Goal: Complete application form: Complete application form

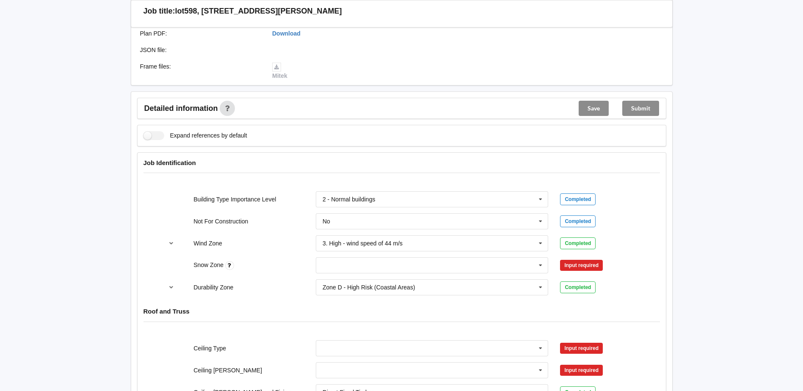
scroll to position [254, 0]
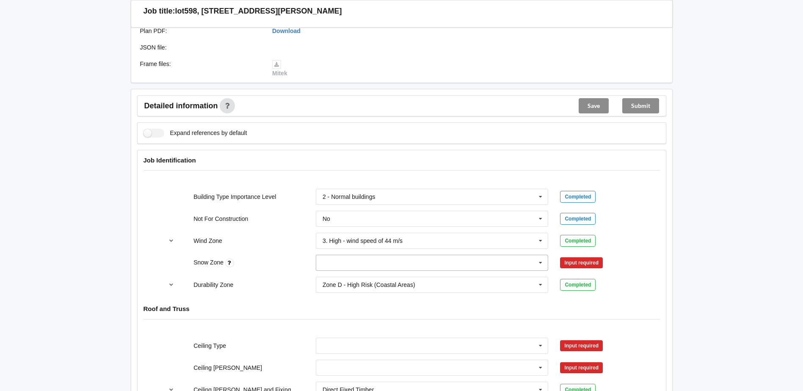
click at [435, 265] on input "text" at bounding box center [433, 262] width 232 height 15
click at [331, 280] on div "N0" at bounding box center [432, 278] width 232 height 16
click at [585, 264] on button "Confirm input" at bounding box center [585, 263] width 50 height 14
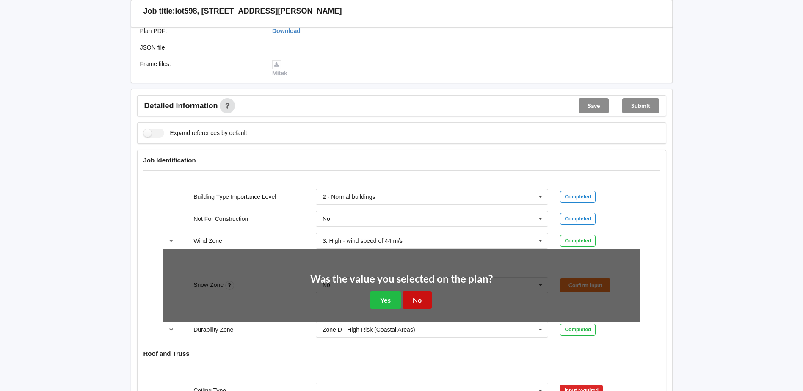
click at [413, 302] on button "No" at bounding box center [417, 299] width 29 height 17
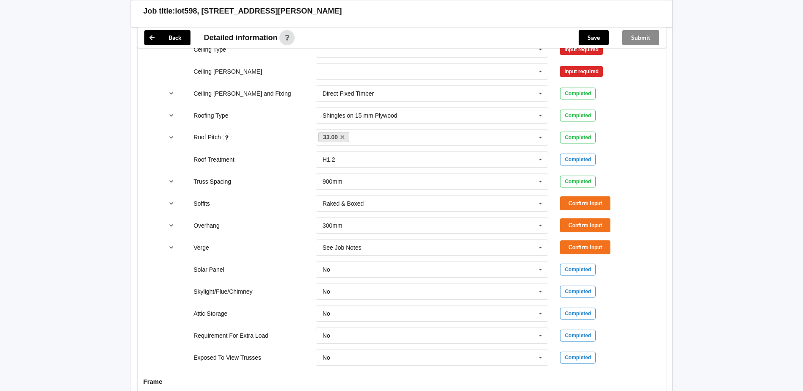
scroll to position [423, 0]
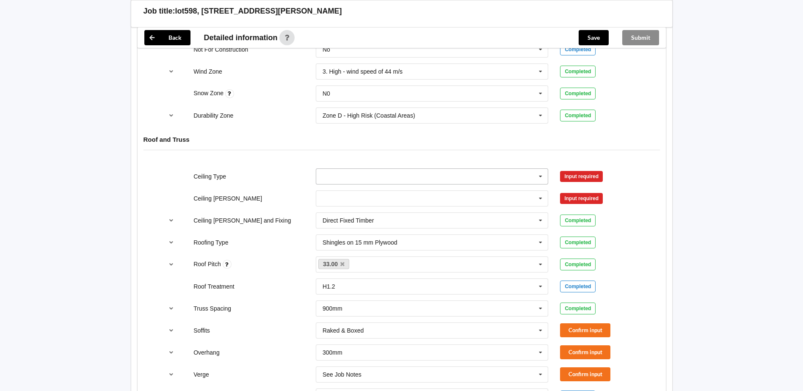
click at [494, 180] on input "text" at bounding box center [433, 176] width 232 height 15
click at [359, 190] on div "10mm Gib" at bounding box center [432, 192] width 232 height 16
click at [596, 177] on button "Confirm input" at bounding box center [585, 176] width 50 height 14
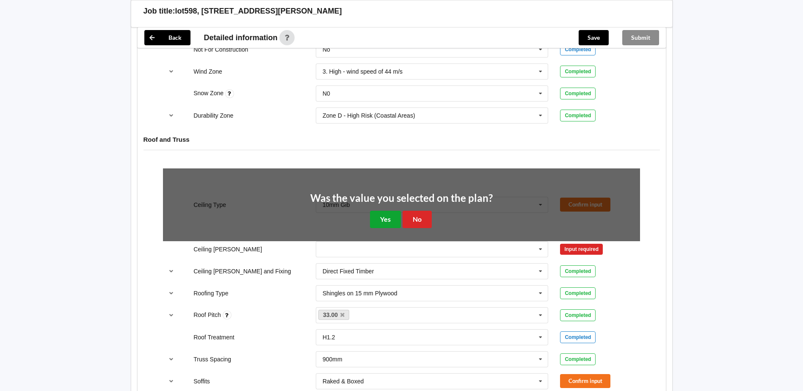
click at [378, 217] on button "Yes" at bounding box center [385, 219] width 31 height 17
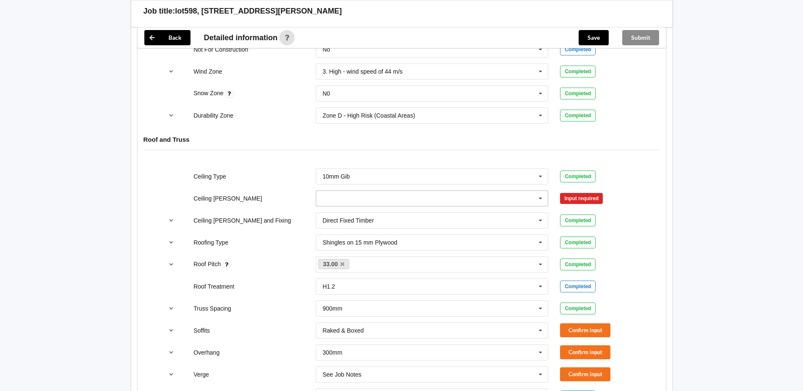
click at [406, 198] on input "text" at bounding box center [433, 198] width 232 height 15
click at [341, 213] on span "400mm" at bounding box center [333, 214] width 20 height 7
drag, startPoint x: 580, startPoint y: 198, endPoint x: 574, endPoint y: 199, distance: 5.1
click at [574, 199] on button "Confirm input" at bounding box center [585, 198] width 50 height 14
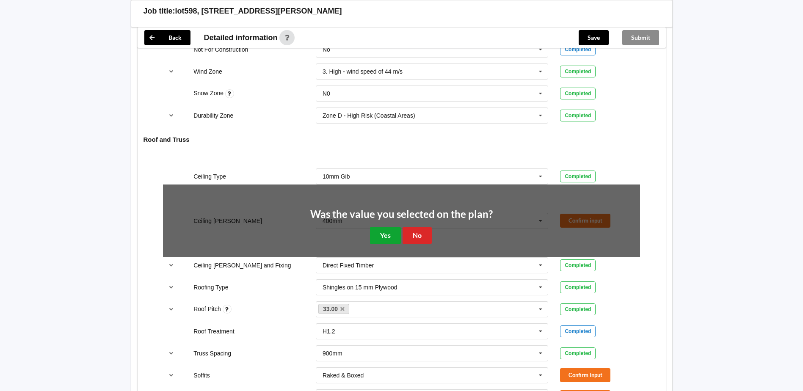
click at [389, 232] on button "Yes" at bounding box center [385, 235] width 31 height 17
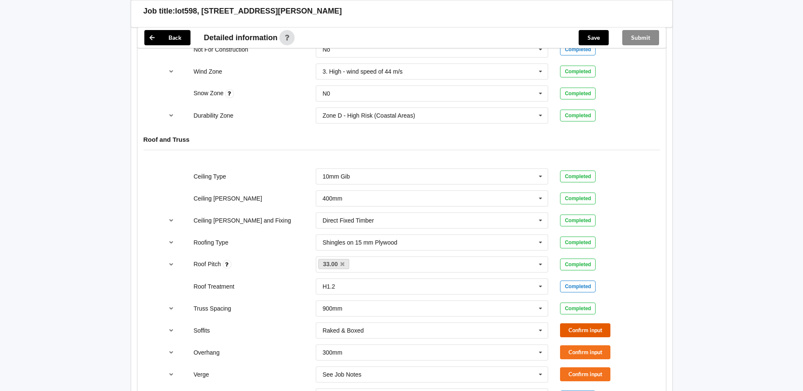
click at [593, 328] on button "Confirm input" at bounding box center [585, 330] width 50 height 14
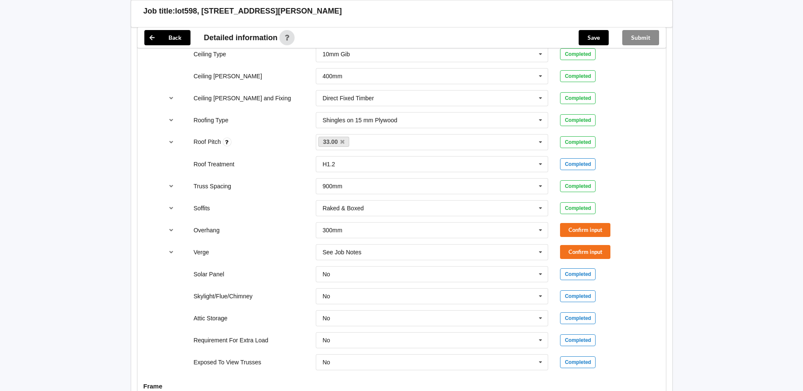
scroll to position [550, 0]
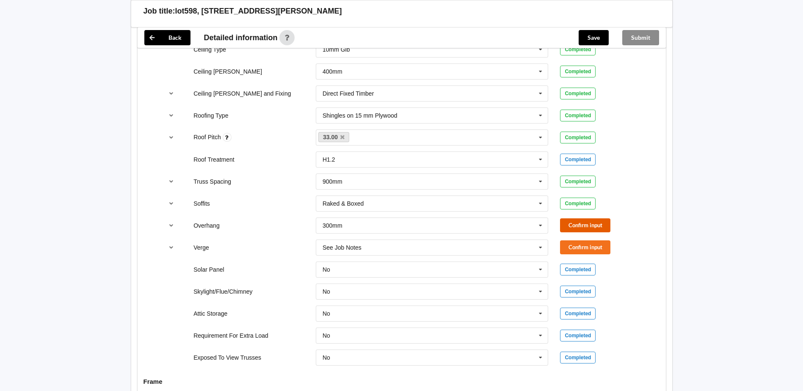
click at [605, 226] on button "Confirm input" at bounding box center [585, 225] width 50 height 14
click at [597, 249] on button "Confirm input" at bounding box center [585, 247] width 50 height 14
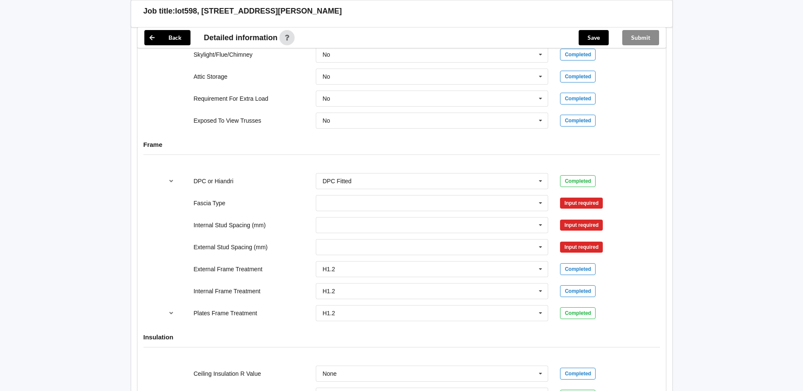
scroll to position [847, 0]
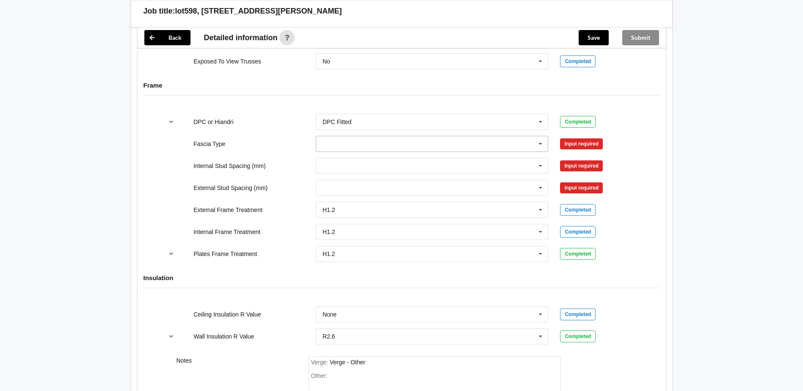
click at [537, 146] on icon at bounding box center [540, 144] width 13 height 16
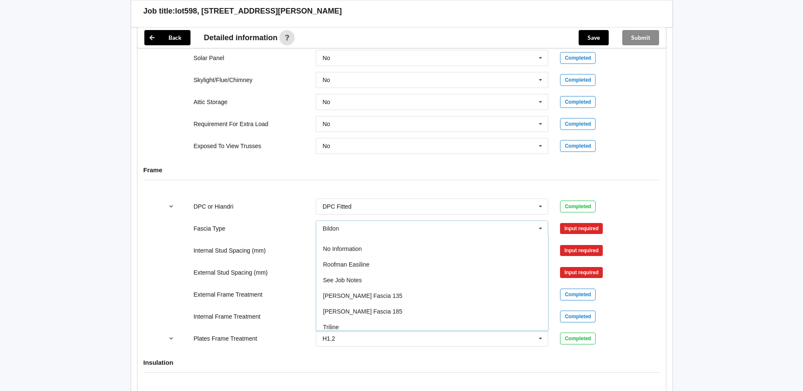
scroll to position [282, 0]
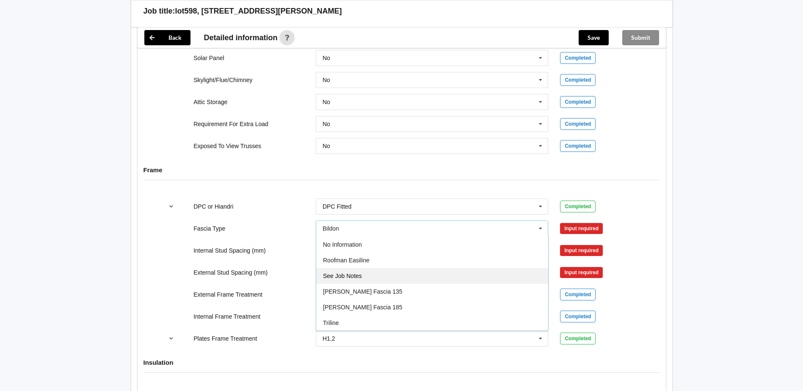
click at [357, 277] on span "See Job Notes" at bounding box center [342, 276] width 39 height 7
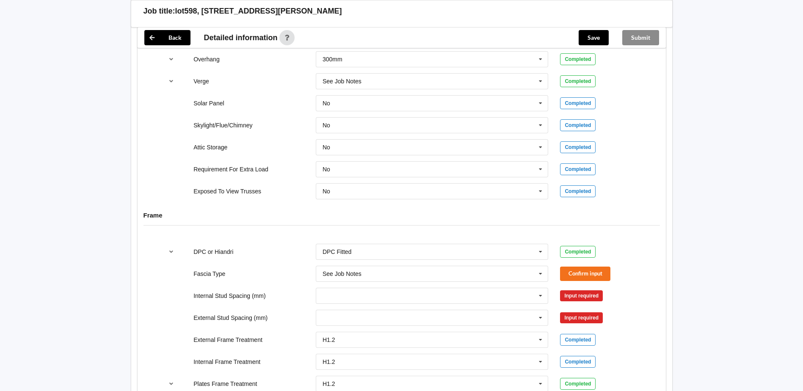
scroll to position [720, 0]
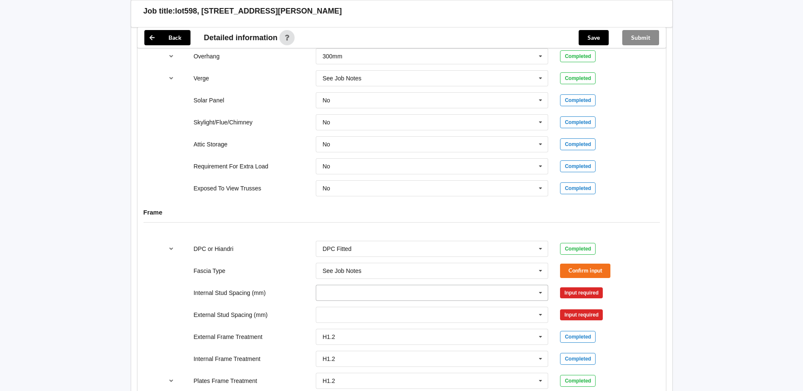
click at [546, 295] on icon at bounding box center [540, 293] width 13 height 16
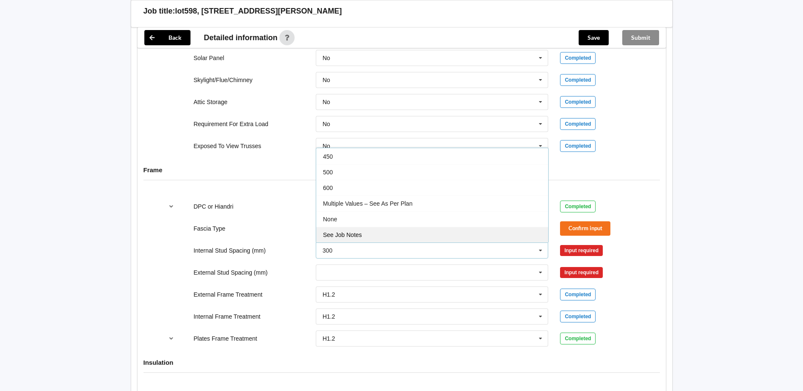
click at [361, 235] on span "See Job Notes" at bounding box center [342, 235] width 39 height 7
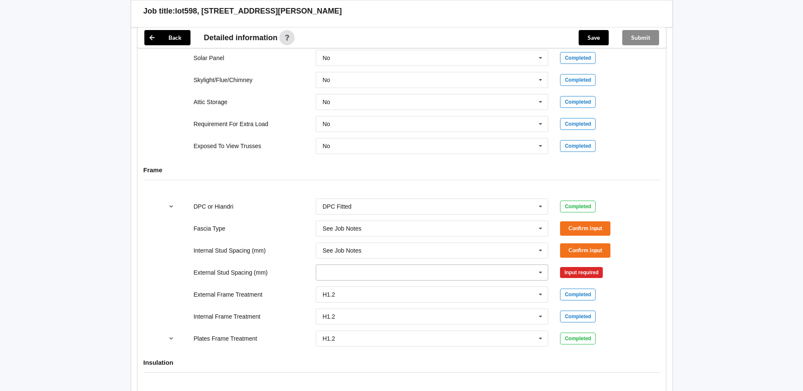
click at [539, 274] on icon at bounding box center [540, 273] width 13 height 16
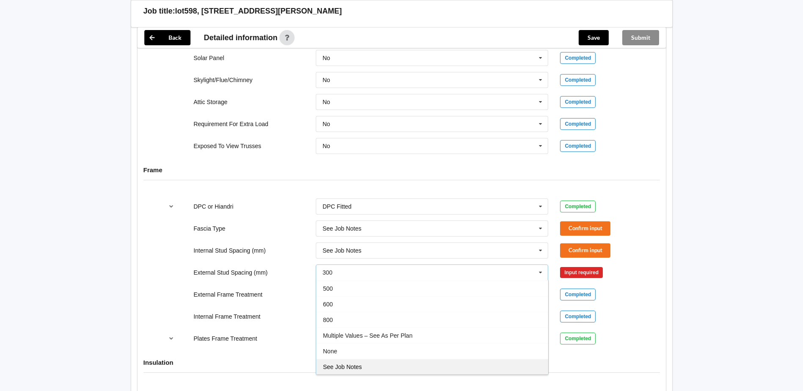
click at [356, 368] on span "See Job Notes" at bounding box center [342, 367] width 39 height 7
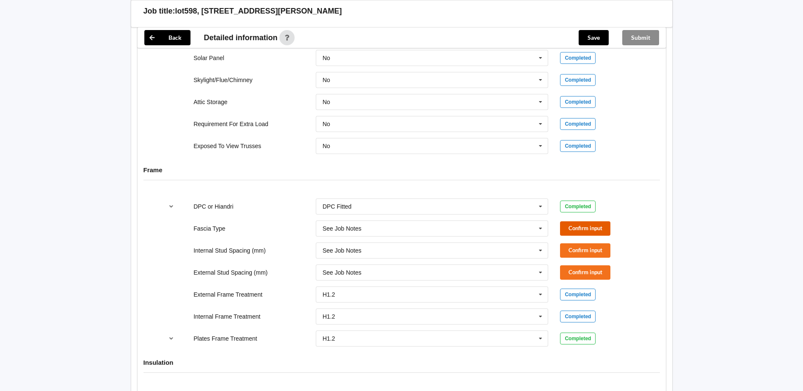
click at [596, 229] on button "Confirm input" at bounding box center [585, 228] width 50 height 14
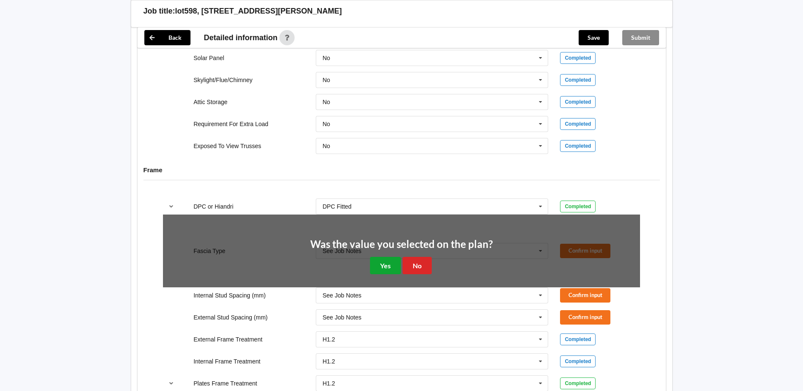
click at [390, 268] on button "Yes" at bounding box center [385, 265] width 31 height 17
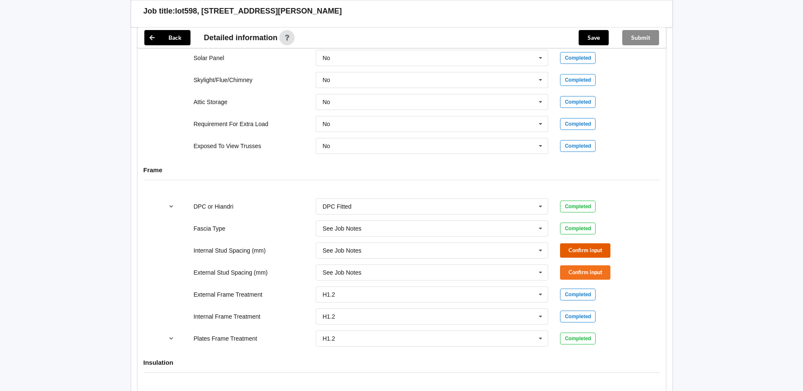
click at [594, 252] on button "Confirm input" at bounding box center [585, 250] width 50 height 14
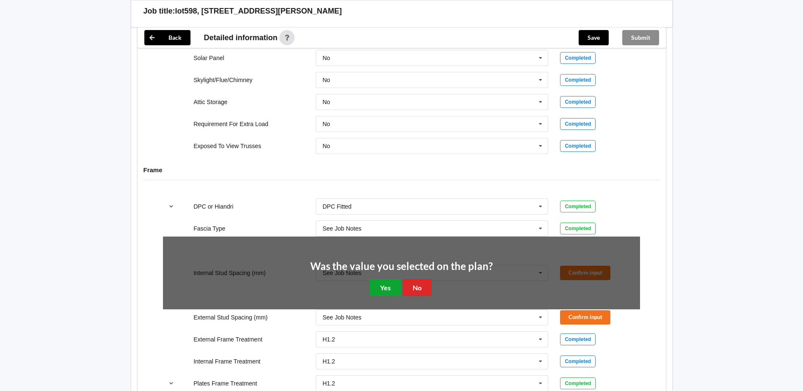
click at [385, 290] on button "Yes" at bounding box center [385, 287] width 31 height 17
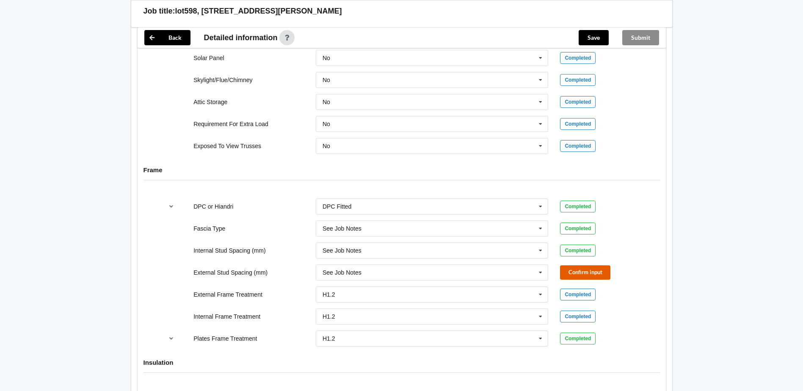
click at [587, 277] on button "Confirm input" at bounding box center [585, 272] width 50 height 14
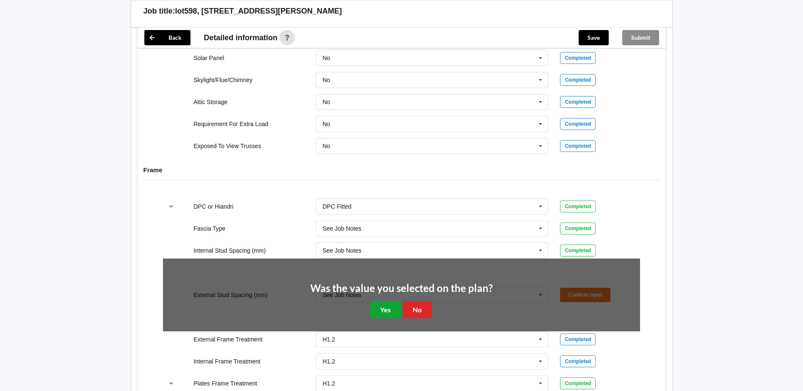
click at [384, 311] on button "Yes" at bounding box center [385, 309] width 31 height 17
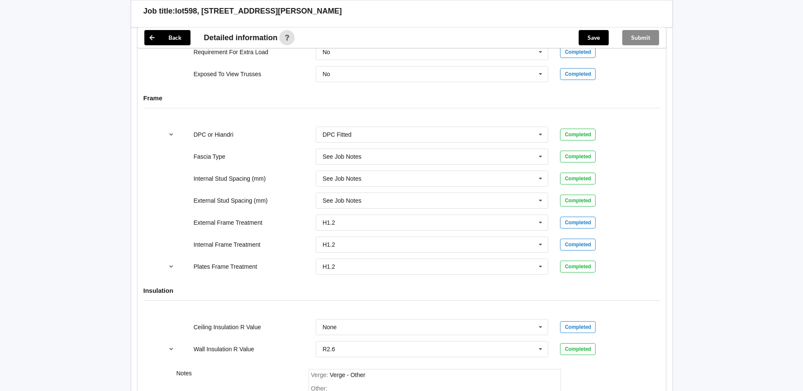
scroll to position [951, 0]
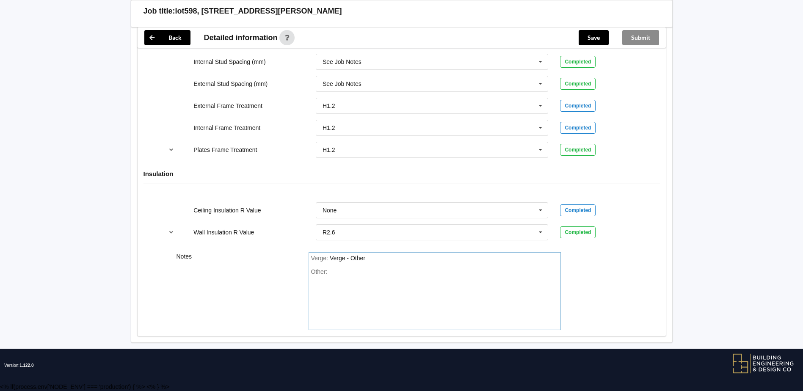
click at [332, 274] on div "Other:" at bounding box center [434, 297] width 247 height 59
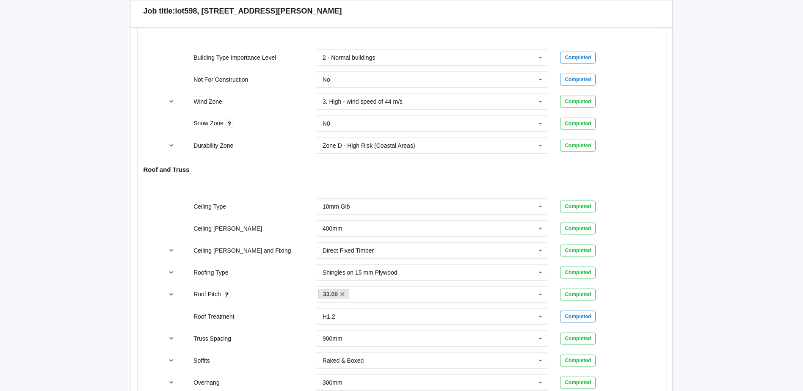
scroll to position [231, 0]
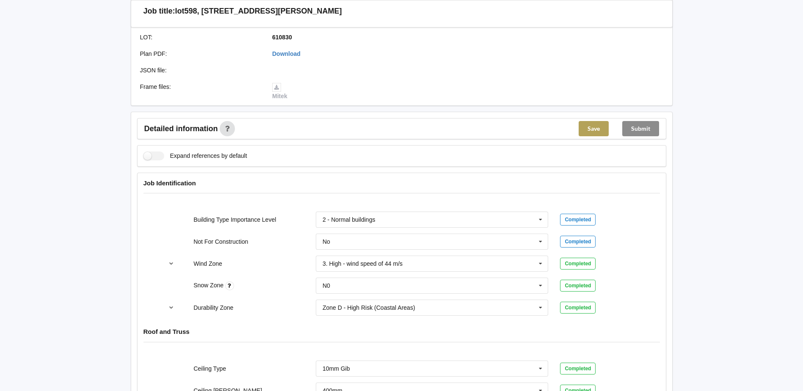
click at [597, 128] on button "Save" at bounding box center [594, 128] width 30 height 15
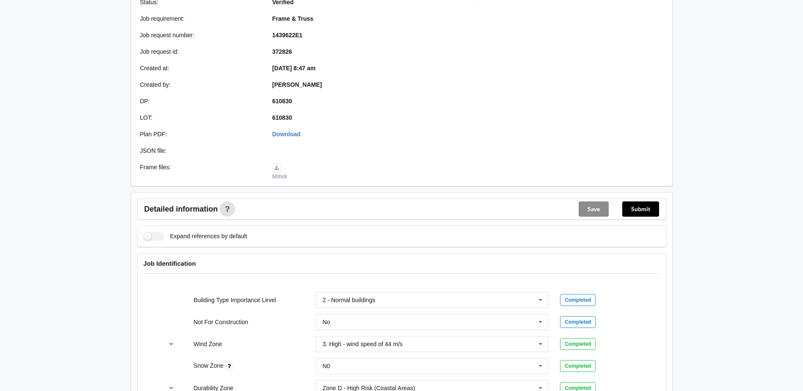
scroll to position [0, 0]
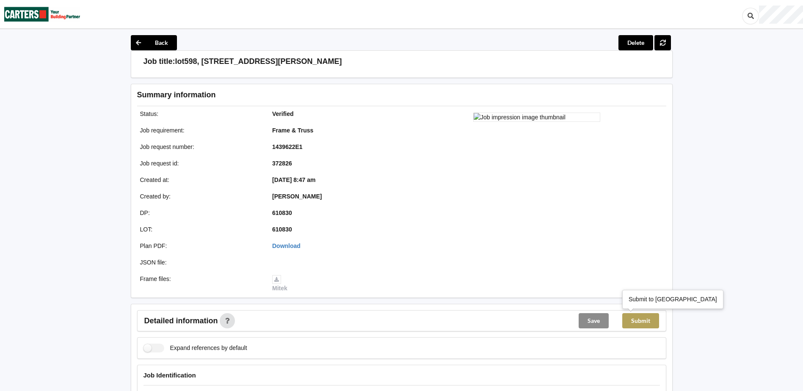
click at [637, 321] on button "Submit" at bounding box center [640, 320] width 37 height 15
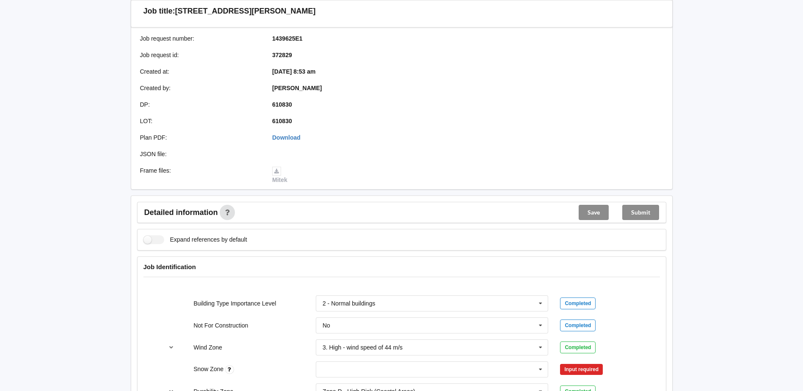
scroll to position [212, 0]
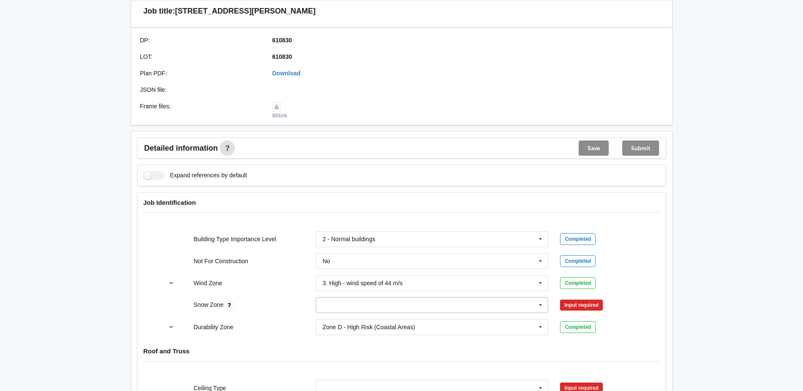
click at [511, 306] on input "text" at bounding box center [433, 305] width 232 height 15
click at [331, 210] on div "N0" at bounding box center [432, 211] width 232 height 16
click at [569, 304] on button "Confirm input" at bounding box center [585, 305] width 50 height 14
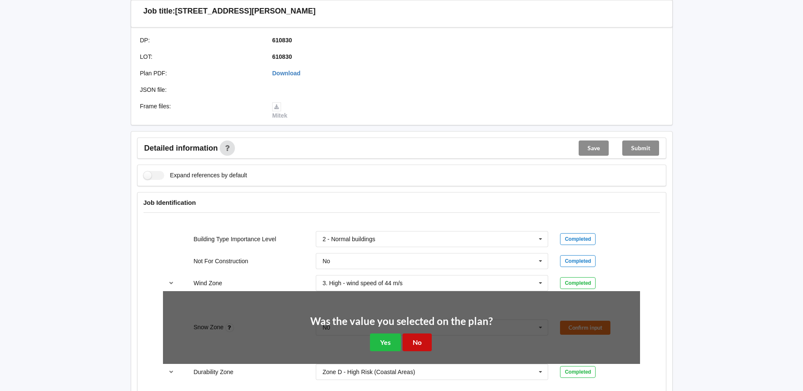
click at [418, 345] on button "No" at bounding box center [417, 342] width 29 height 17
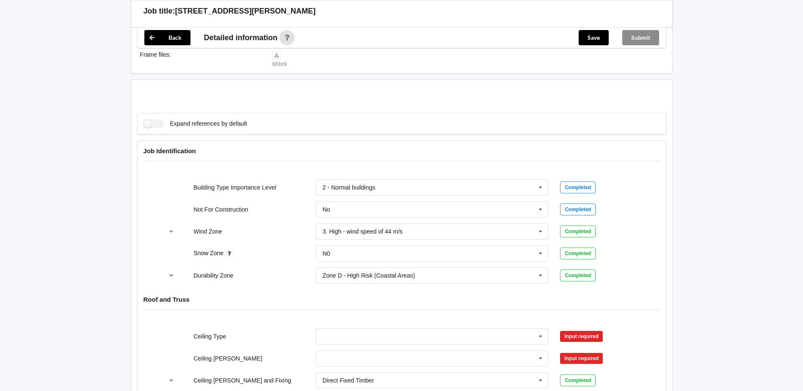
scroll to position [339, 0]
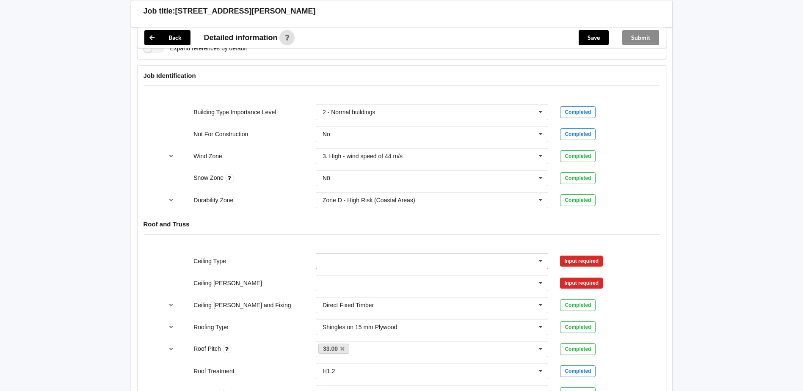
click at [398, 262] on input "text" at bounding box center [433, 261] width 232 height 15
click at [378, 259] on input "text" at bounding box center [433, 261] width 232 height 15
click at [326, 279] on span "10mm Gib" at bounding box center [337, 276] width 28 height 7
click at [596, 263] on button "Confirm input" at bounding box center [585, 261] width 50 height 14
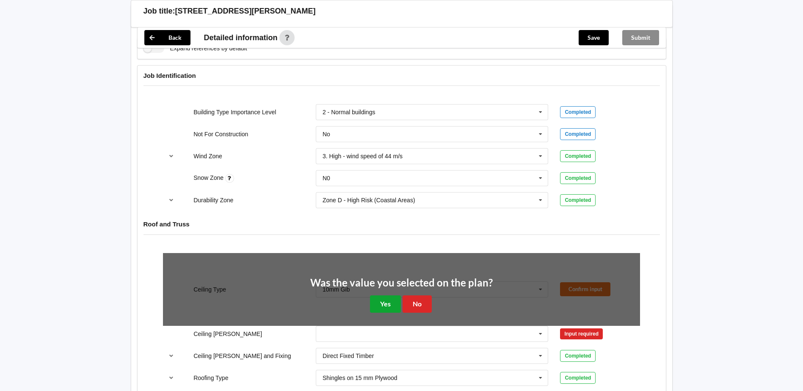
click at [384, 305] on button "Yes" at bounding box center [385, 303] width 31 height 17
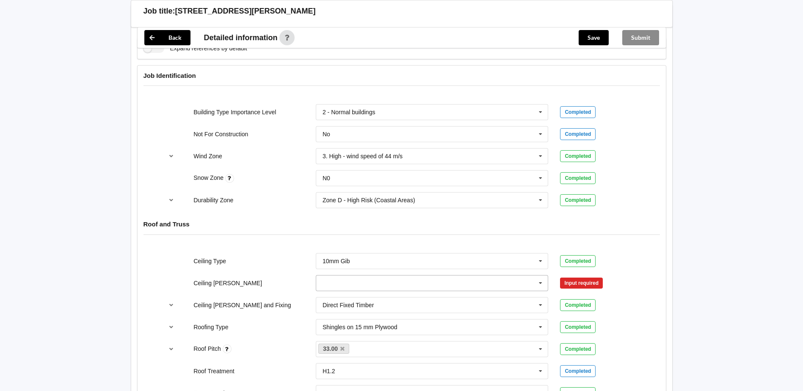
click at [325, 282] on input "text" at bounding box center [433, 283] width 232 height 15
drag, startPoint x: 334, startPoint y: 299, endPoint x: 350, endPoint y: 298, distance: 16.1
click at [337, 299] on span "400mm" at bounding box center [333, 298] width 20 height 7
click at [580, 284] on button "Confirm input" at bounding box center [585, 283] width 50 height 14
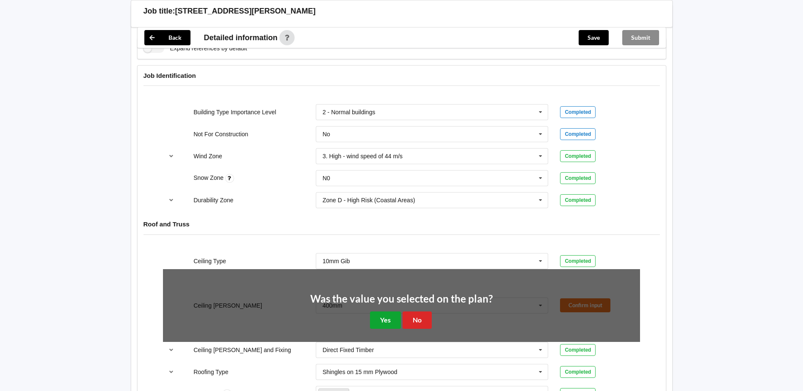
click at [388, 321] on button "Yes" at bounding box center [385, 320] width 31 height 17
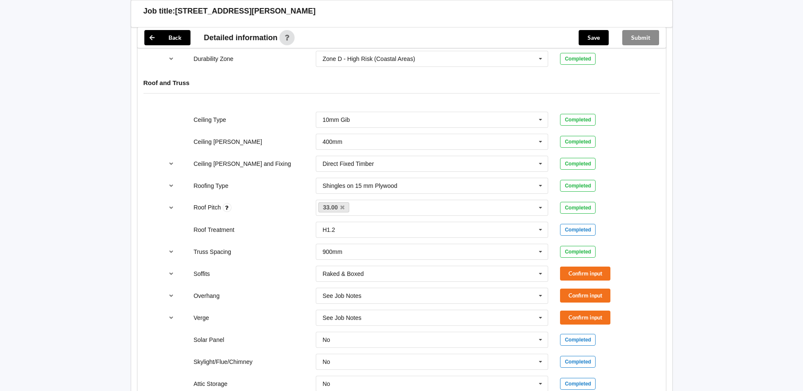
scroll to position [508, 0]
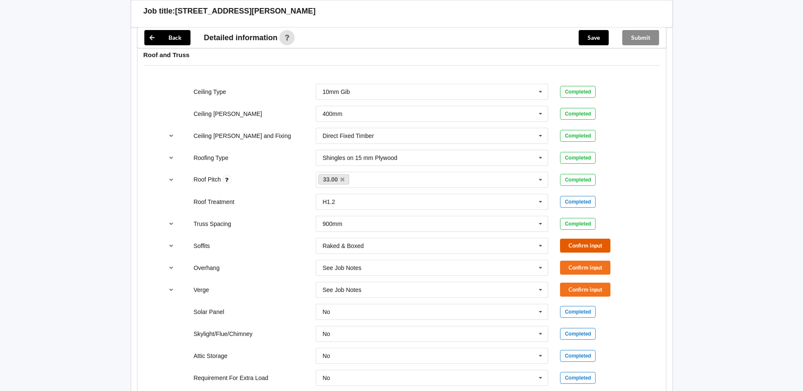
click at [582, 247] on button "Confirm input" at bounding box center [585, 246] width 50 height 14
click at [579, 268] on button "Confirm input" at bounding box center [585, 268] width 50 height 14
click at [573, 293] on button "Confirm input" at bounding box center [585, 290] width 50 height 14
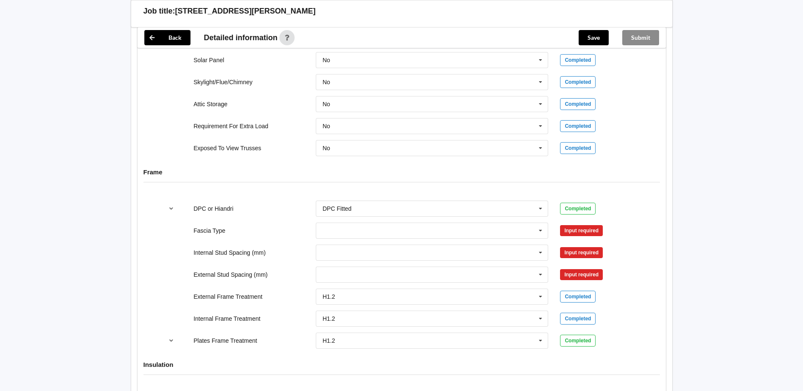
scroll to position [762, 0]
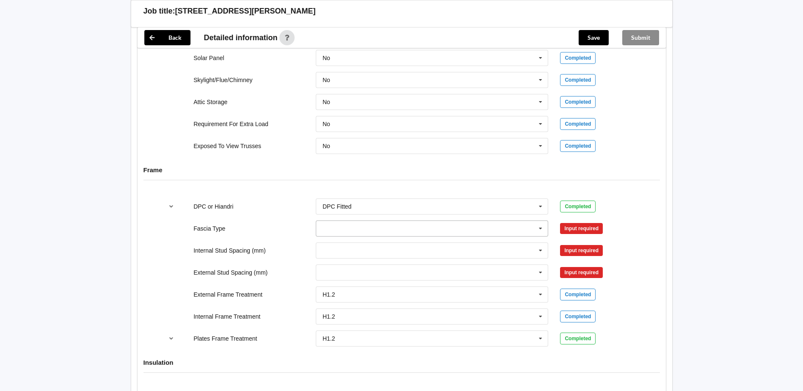
click at [541, 230] on icon at bounding box center [540, 229] width 13 height 16
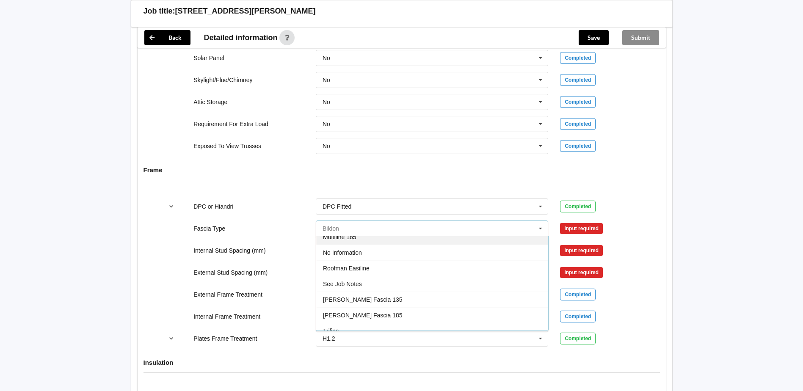
scroll to position [282, 0]
drag, startPoint x: 358, startPoint y: 275, endPoint x: 375, endPoint y: 273, distance: 17.1
click at [361, 275] on span "See Job Notes" at bounding box center [342, 276] width 39 height 7
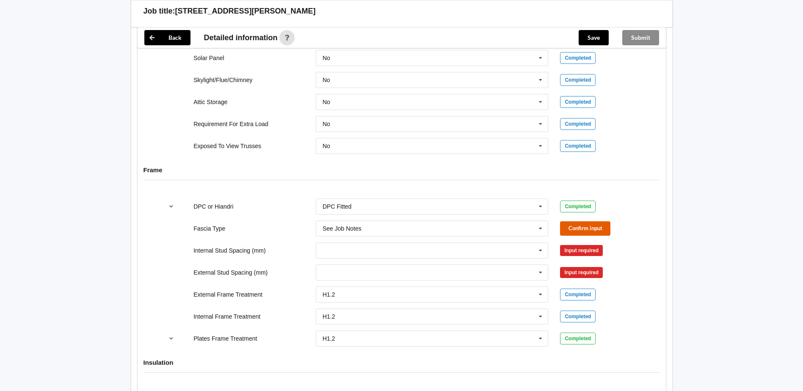
click at [575, 228] on button "Confirm input" at bounding box center [585, 228] width 50 height 14
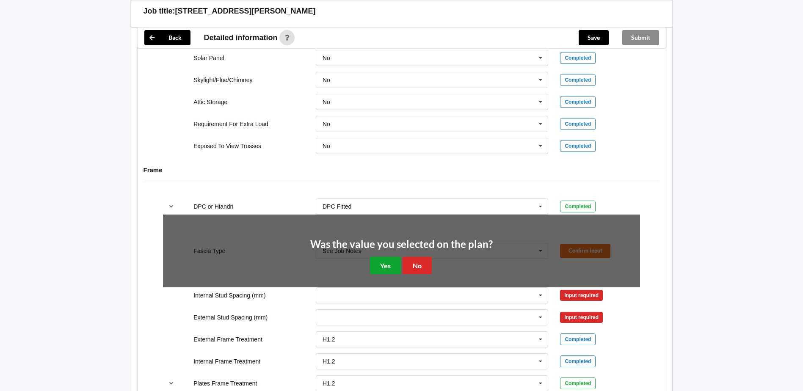
click at [378, 264] on button "Yes" at bounding box center [385, 265] width 31 height 17
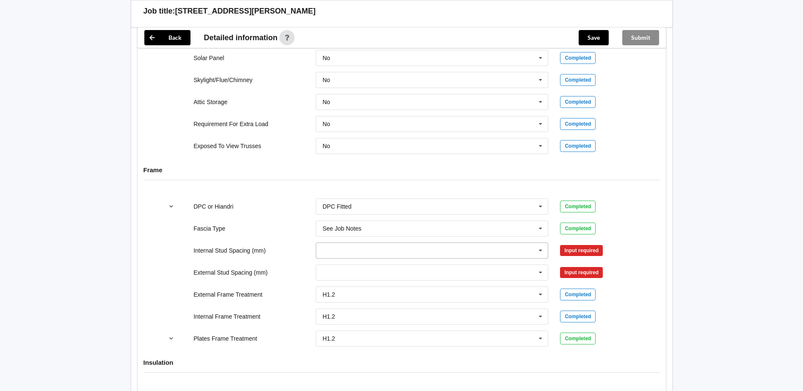
click at [542, 253] on icon at bounding box center [540, 251] width 13 height 16
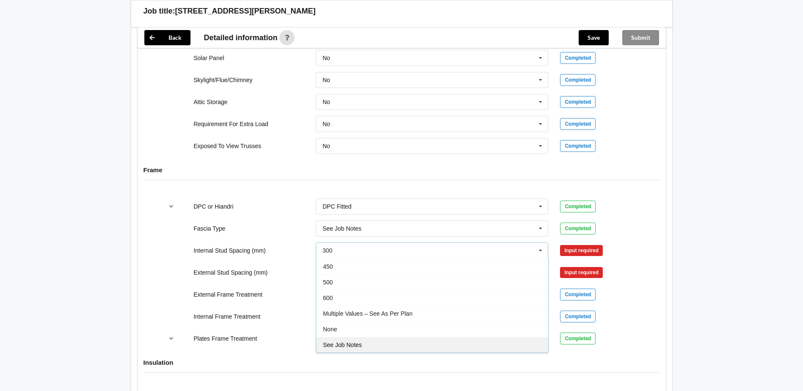
click at [355, 344] on span "See Job Notes" at bounding box center [342, 345] width 39 height 7
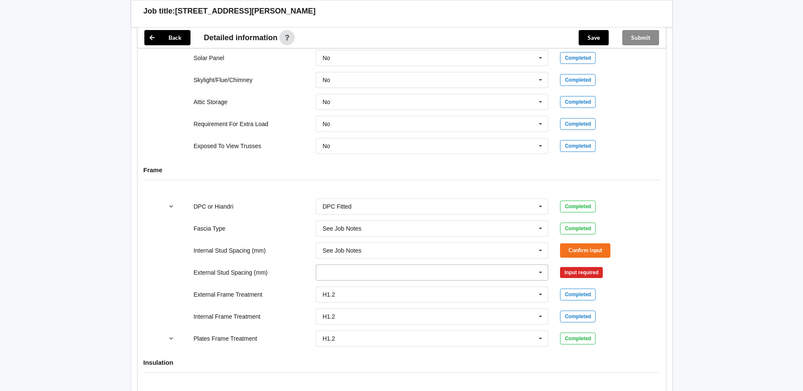
click at [493, 269] on input "text" at bounding box center [433, 272] width 232 height 15
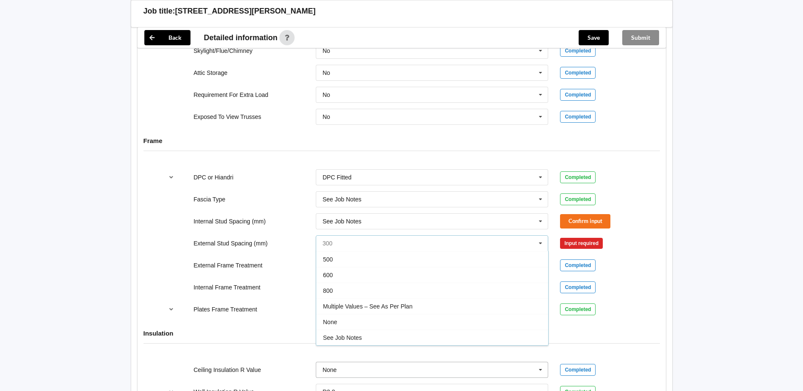
scroll to position [804, 0]
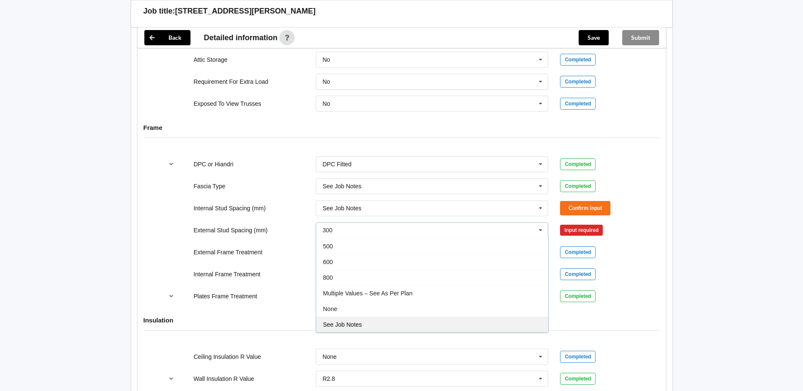
click at [364, 325] on div "See Job Notes" at bounding box center [432, 325] width 232 height 16
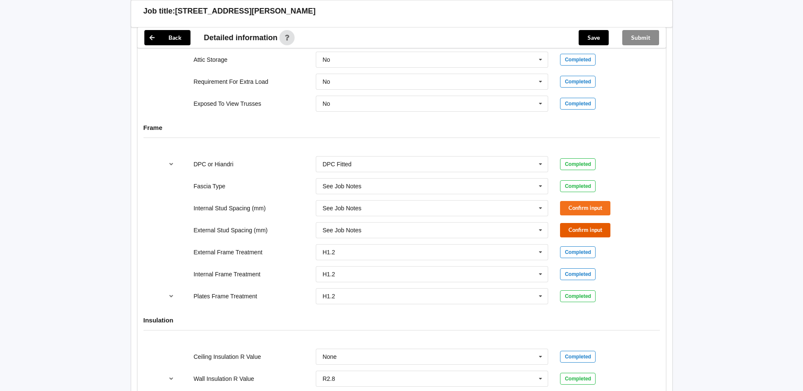
click at [574, 232] on button "Confirm input" at bounding box center [585, 230] width 50 height 14
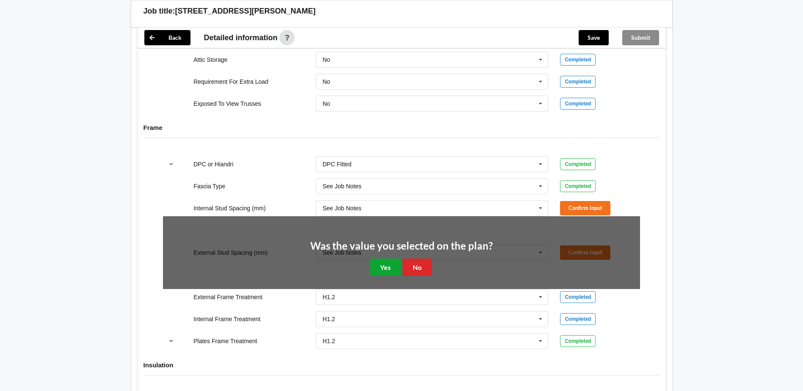
drag, startPoint x: 385, startPoint y: 271, endPoint x: 551, endPoint y: 217, distance: 174.6
click at [388, 269] on button "Yes" at bounding box center [385, 267] width 31 height 17
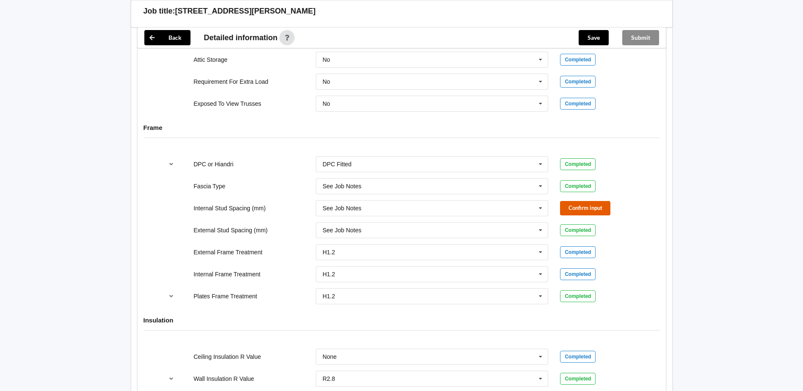
click at [572, 205] on button "Confirm input" at bounding box center [585, 208] width 50 height 14
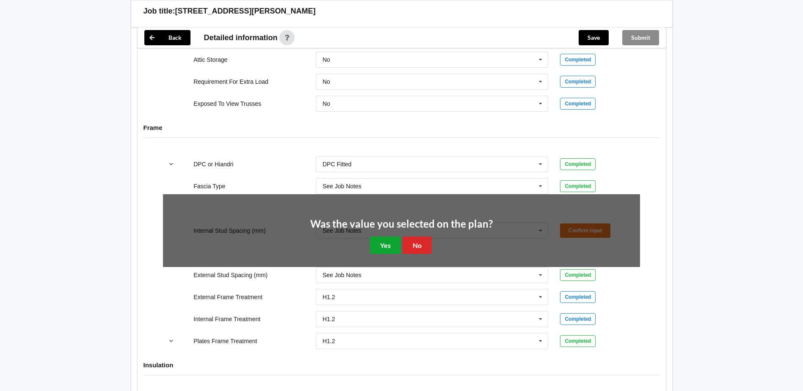
click at [382, 247] on button "Yes" at bounding box center [385, 245] width 31 height 17
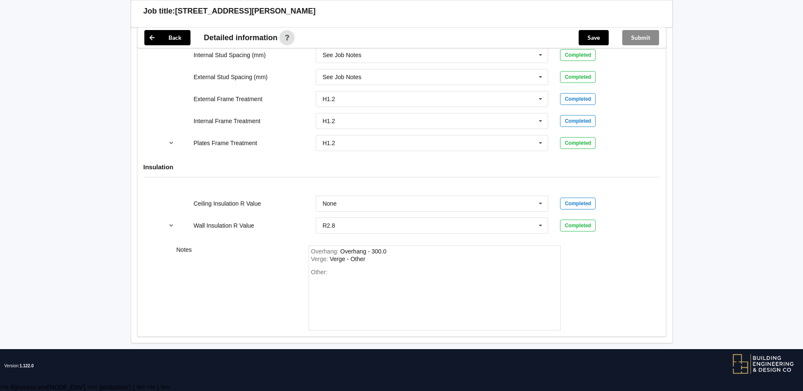
scroll to position [958, 0]
click at [333, 276] on div "Other:" at bounding box center [434, 297] width 247 height 59
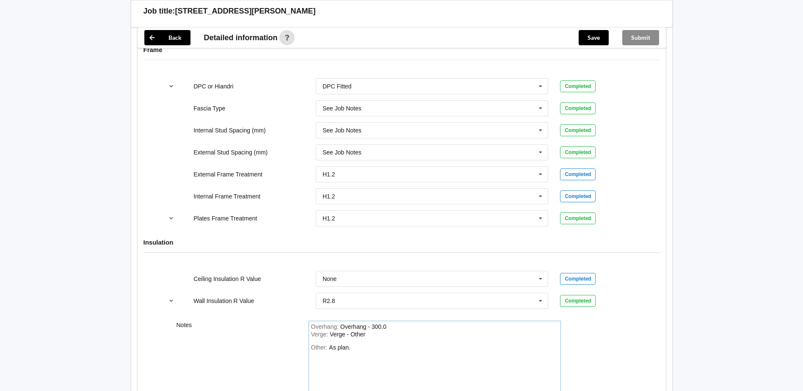
scroll to position [873, 0]
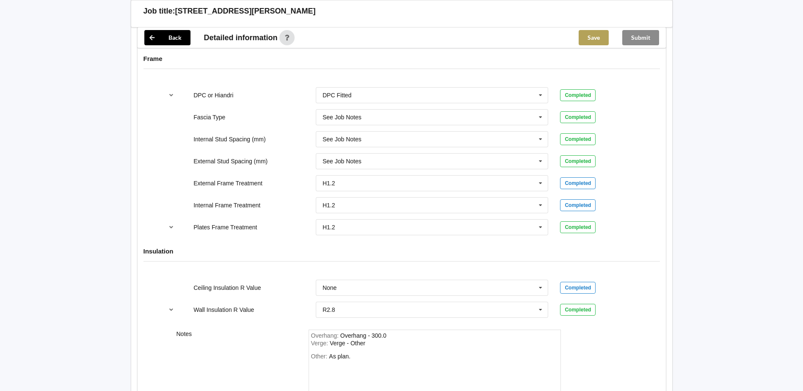
click at [592, 32] on button "Save" at bounding box center [594, 37] width 30 height 15
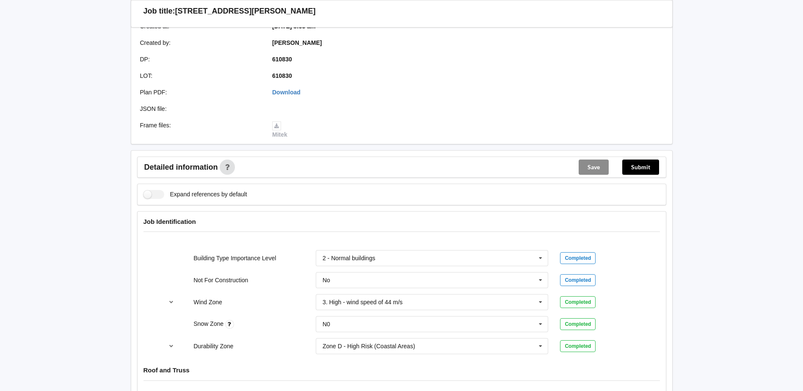
scroll to position [111, 0]
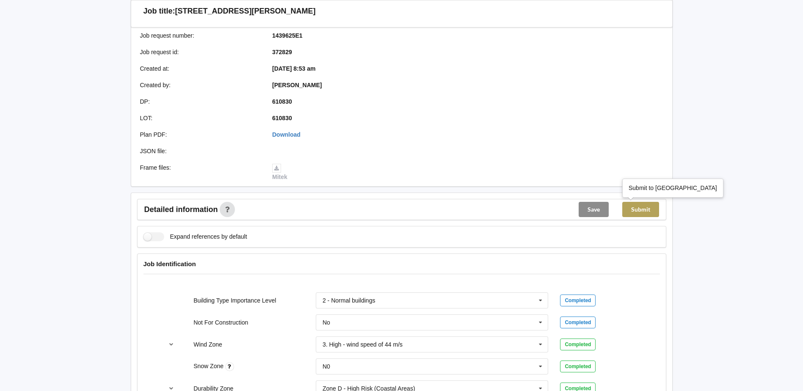
click at [644, 210] on button "Submit" at bounding box center [640, 209] width 37 height 15
